Goal: Find specific page/section: Find specific page/section

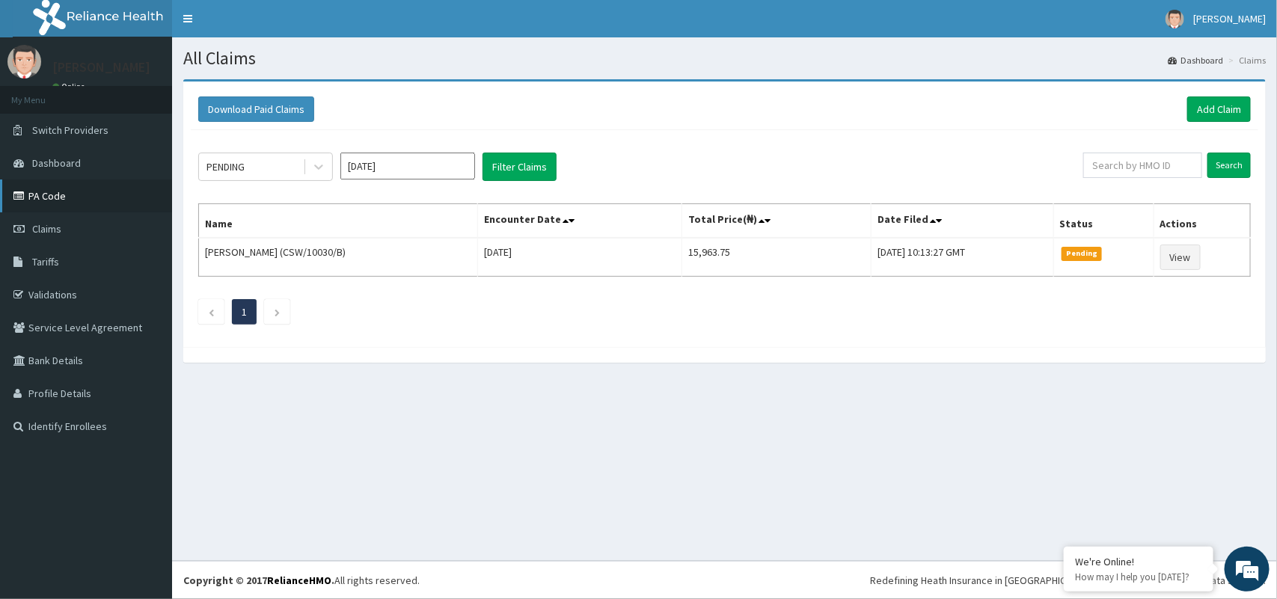
click at [42, 192] on link "PA Code" at bounding box center [86, 196] width 172 height 33
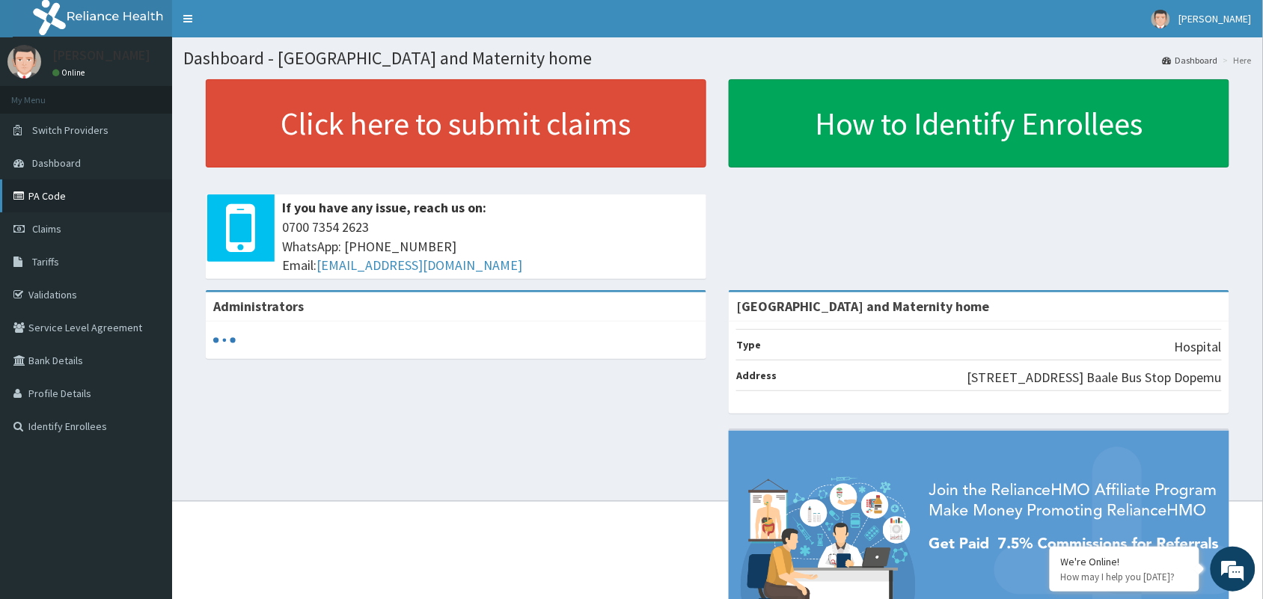
click at [43, 197] on link "PA Code" at bounding box center [86, 196] width 172 height 33
